Goal: Task Accomplishment & Management: Manage account settings

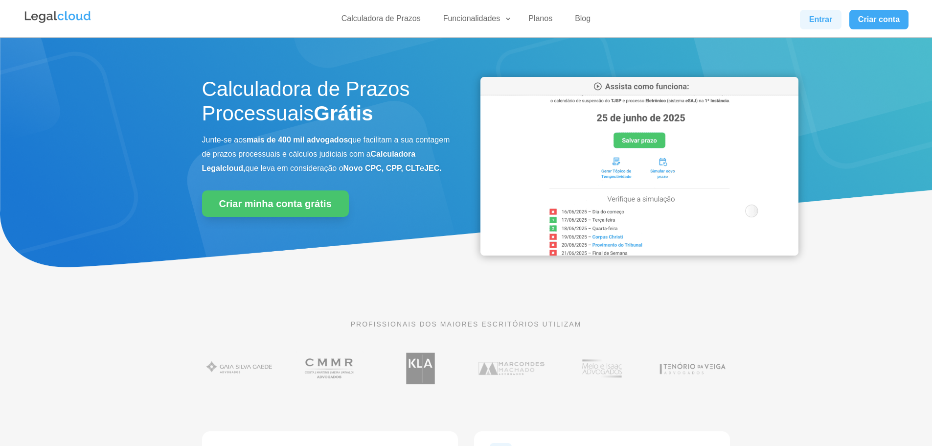
click at [827, 22] on link "Entrar" at bounding box center [820, 20] width 41 height 20
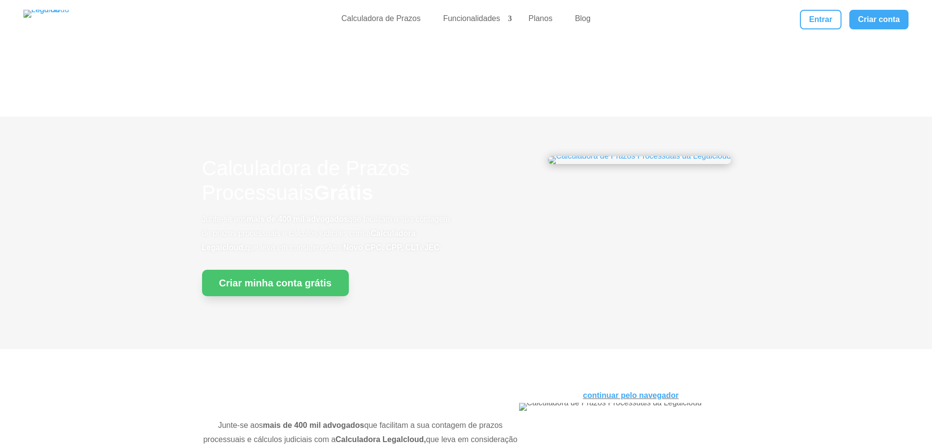
click at [795, 11] on div "Entrar Criar conta" at bounding box center [797, 20] width 221 height 20
click at [820, 19] on link "Entrar" at bounding box center [820, 20] width 41 height 20
